Goal: Task Accomplishment & Management: Manage account settings

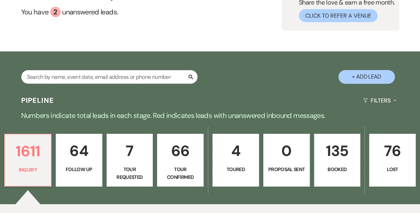
scroll to position [40, 0]
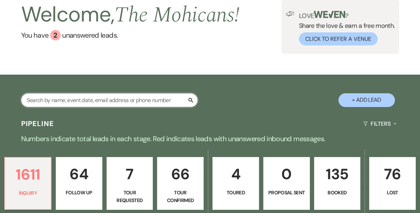
click at [117, 102] on input "text" at bounding box center [109, 101] width 176 height 14
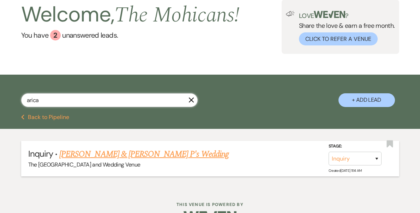
type input "arica"
click at [351, 156] on select "Inquiry Follow Up Tour Requested Tour Confirmed Toured Proposal Sent Booked Lost" at bounding box center [355, 159] width 53 height 14
select select "8"
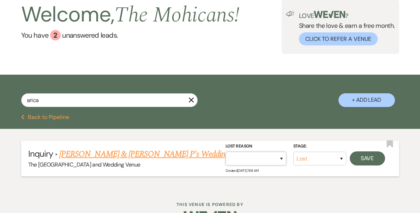
click at [276, 156] on select "Booked Elsewhere Budget Date Unavailable No Response Not a Good Match Capacity …" at bounding box center [255, 159] width 61 height 14
click at [362, 158] on button "Save" at bounding box center [367, 159] width 35 height 14
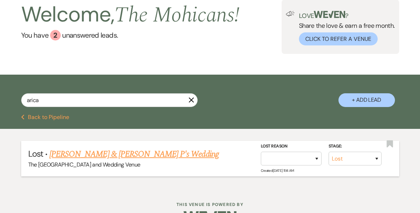
click at [67, 116] on button "Previous Back to Pipeline" at bounding box center [45, 118] width 48 height 6
select select "8"
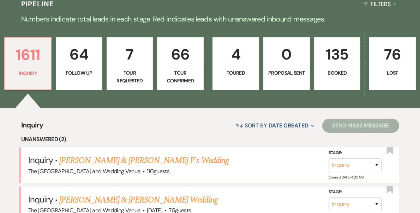
scroll to position [309, 0]
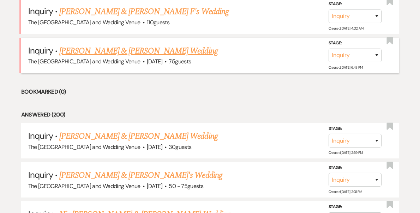
click at [143, 53] on link "[PERSON_NAME] & [PERSON_NAME] Wedding" at bounding box center [138, 51] width 158 height 13
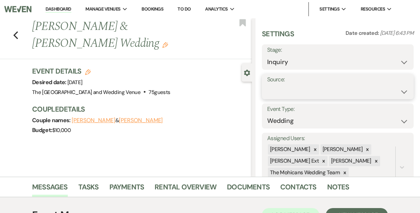
click at [302, 91] on select "Weven Venue Website Instagram Facebook Pinterest Google The Knot Wedding Wire H…" at bounding box center [337, 92] width 141 height 14
select select "5"
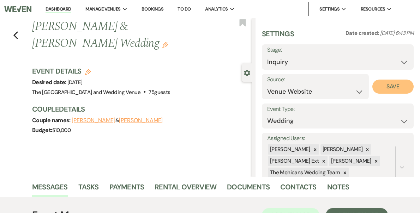
click at [383, 89] on button "Save" at bounding box center [392, 87] width 41 height 14
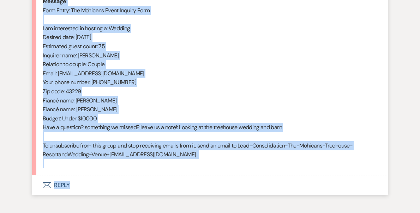
scroll to position [389, 0]
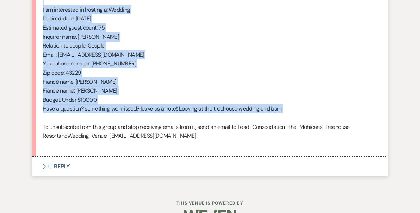
drag, startPoint x: 42, startPoint y: 141, endPoint x: 127, endPoint y: 121, distance: 87.3
click at [127, 121] on div "From : [PERSON_NAME] (Client) Event : [PERSON_NAME] & [PERSON_NAME] Event Desir…" at bounding box center [210, 28] width 335 height 244
copy div "From : [PERSON_NAME] (Client) Event : [PERSON_NAME] & [PERSON_NAME] Event Desir…"
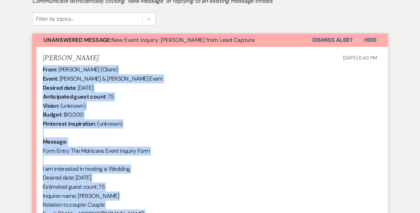
scroll to position [199, 0]
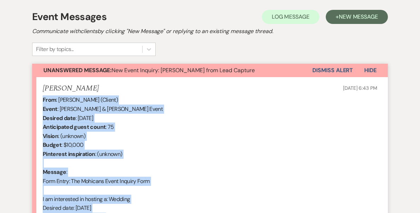
click at [342, 71] on button "Dismiss Alert" at bounding box center [332, 70] width 41 height 13
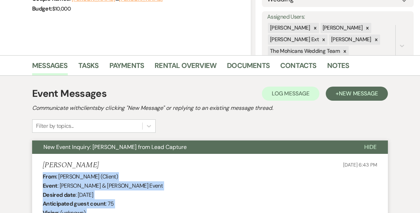
scroll to position [0, 0]
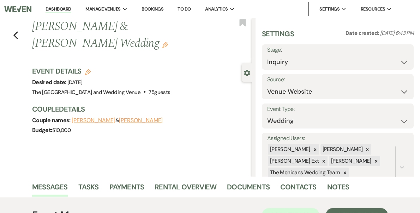
click at [71, 8] on link "Dashboard" at bounding box center [58, 9] width 25 height 7
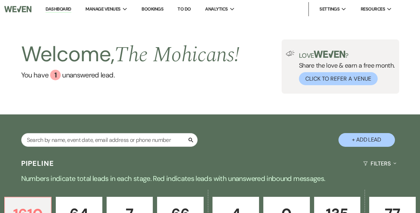
scroll to position [271, 0]
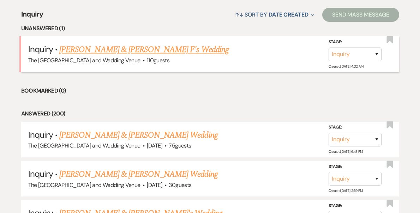
click at [129, 47] on link "[PERSON_NAME] & [PERSON_NAME] F's Wedding" at bounding box center [143, 49] width 169 height 13
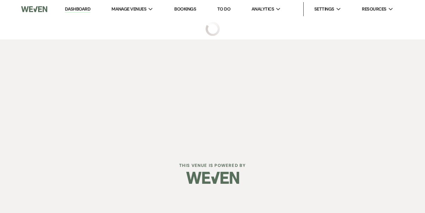
select select "17"
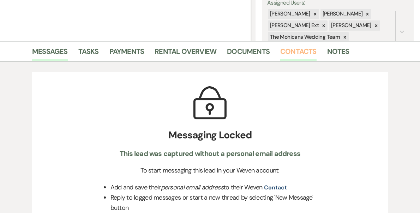
click at [290, 48] on link "Contacts" at bounding box center [298, 54] width 36 height 16
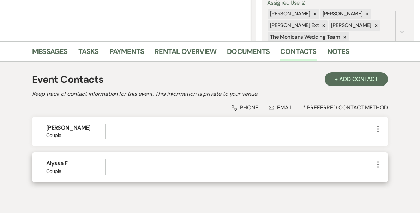
click at [380, 165] on icon "More" at bounding box center [378, 165] width 8 height 8
click at [391, 176] on button "Pencil Edit" at bounding box center [395, 179] width 42 height 12
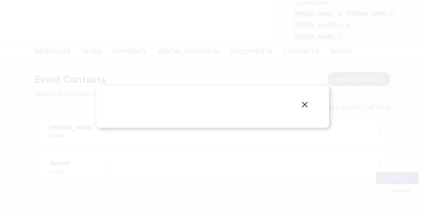
select select "1"
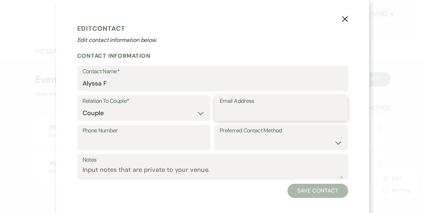
click at [248, 116] on input "Email Address" at bounding box center [281, 114] width 123 height 14
paste input "[EMAIL_ADDRESS][DOMAIN_NAME]"
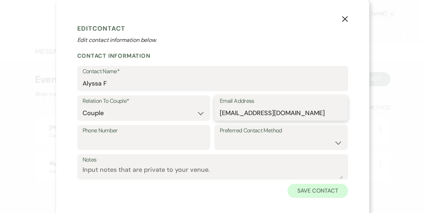
type input "[EMAIL_ADDRESS][DOMAIN_NAME]"
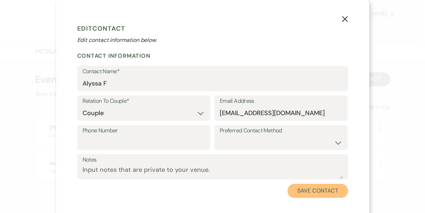
click at [297, 193] on button "Save Contact" at bounding box center [318, 191] width 60 height 14
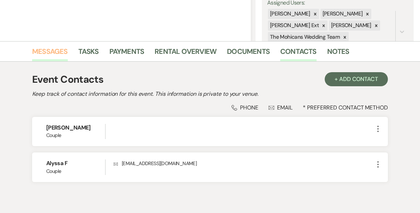
click at [53, 52] on link "Messages" at bounding box center [50, 54] width 36 height 16
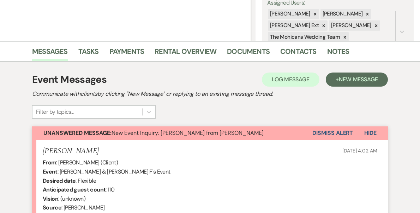
click at [330, 134] on button "Dismiss Alert" at bounding box center [332, 133] width 41 height 13
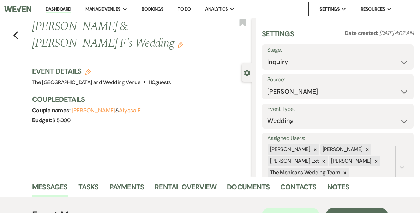
click at [71, 9] on link "Dashboard" at bounding box center [58, 9] width 25 height 7
